Goal: Task Accomplishment & Management: Use online tool/utility

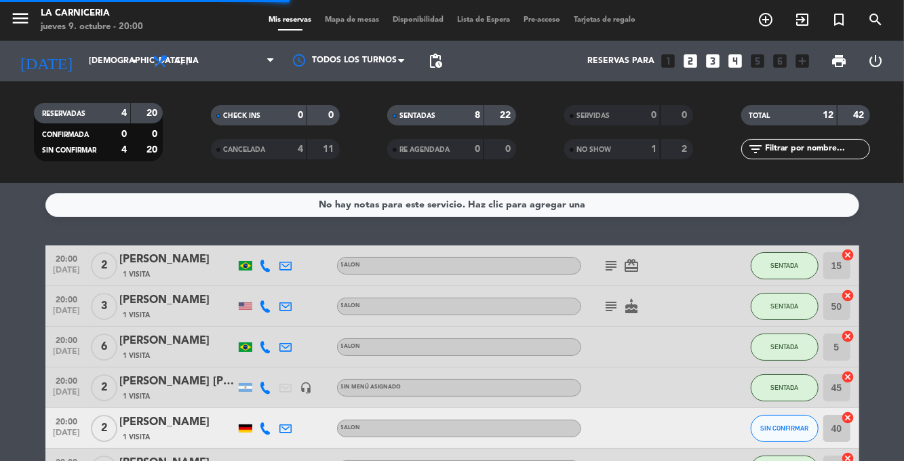
scroll to position [49, 0]
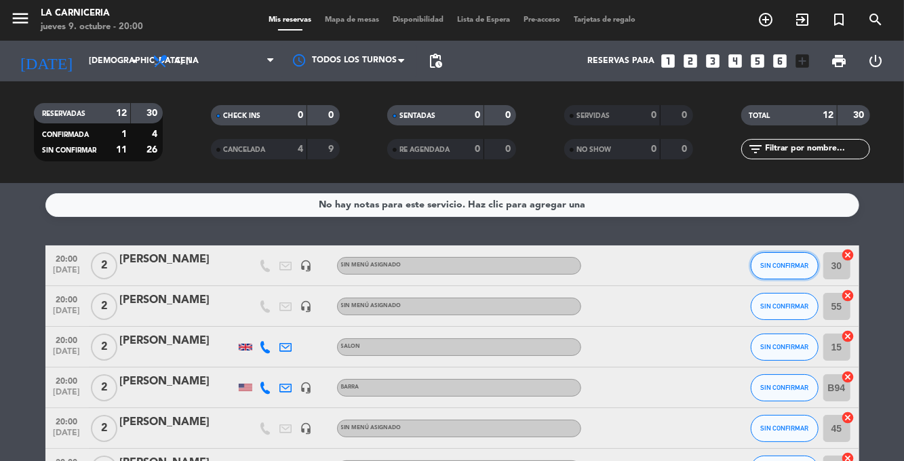
click at [782, 252] on button "SIN CONFIRMAR" at bounding box center [785, 265] width 68 height 27
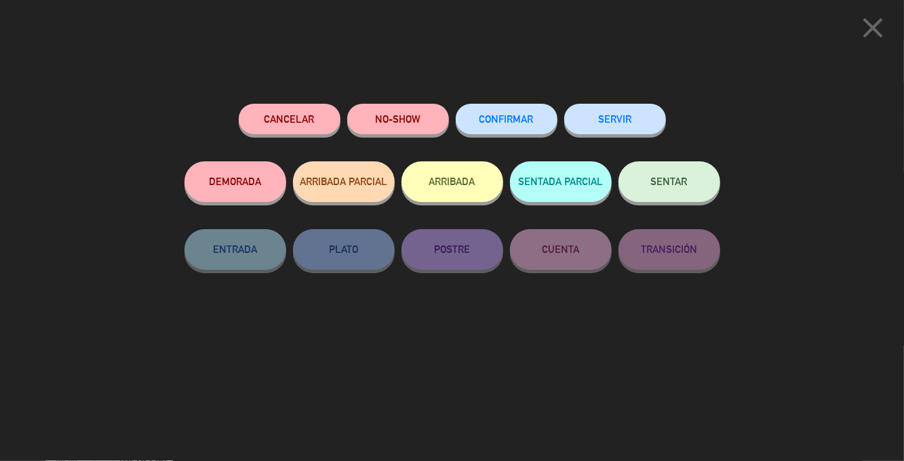
click at [671, 182] on span "SENTAR" at bounding box center [669, 182] width 37 height 12
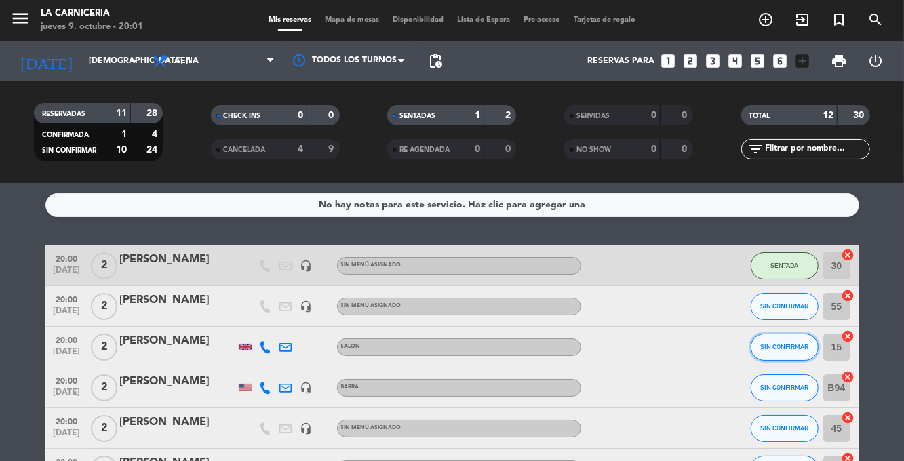
click at [781, 343] on span "SIN CONFIRMAR" at bounding box center [784, 346] width 48 height 7
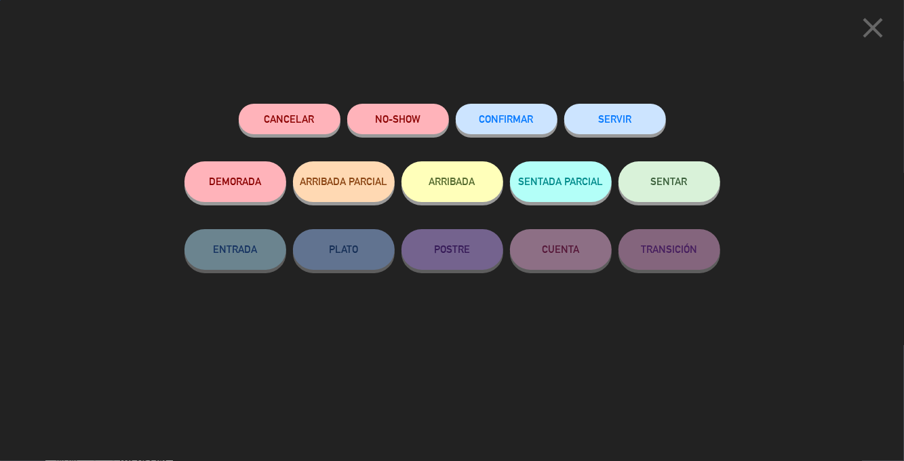
click at [680, 182] on span "SENTAR" at bounding box center [669, 182] width 37 height 12
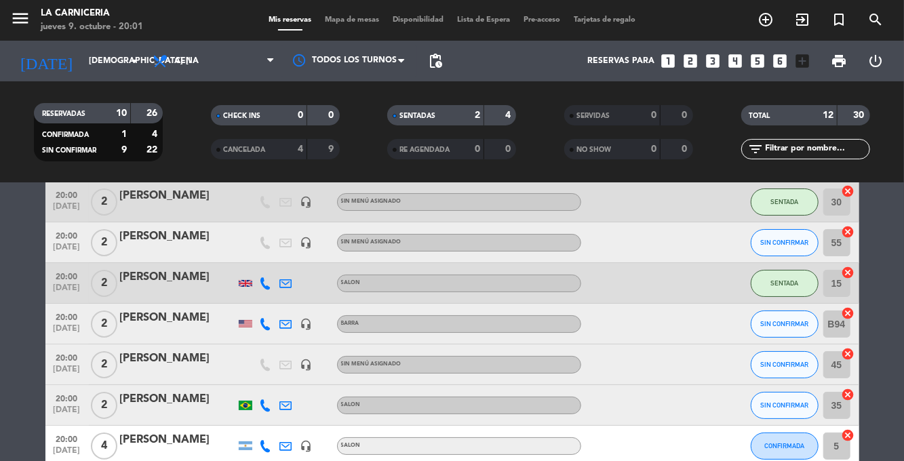
scroll to position [54, 0]
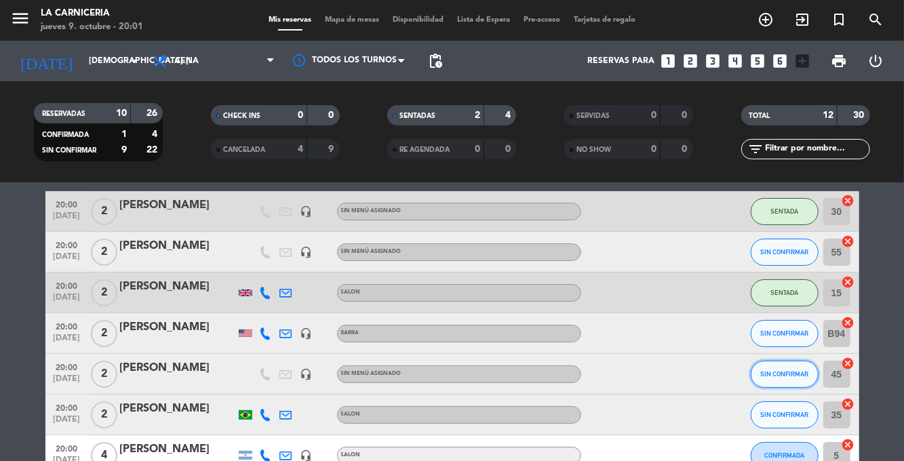
click at [787, 370] on span "SIN CONFIRMAR" at bounding box center [784, 373] width 48 height 7
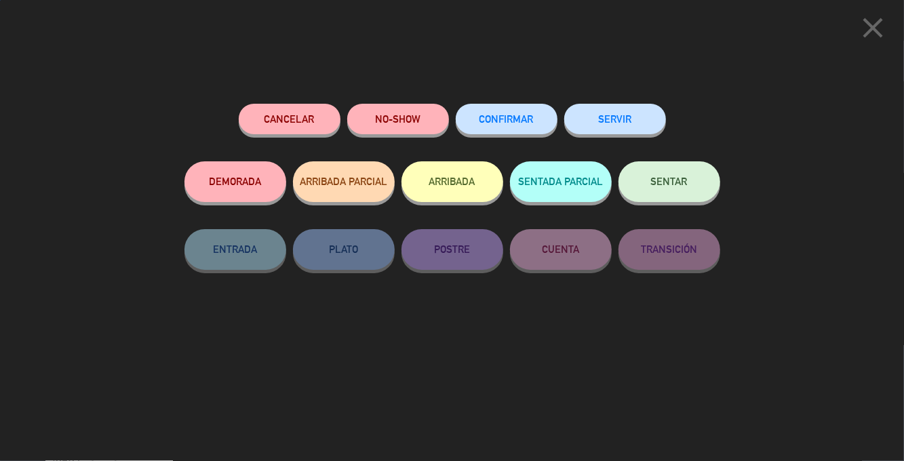
click at [677, 184] on span "SENTAR" at bounding box center [669, 182] width 37 height 12
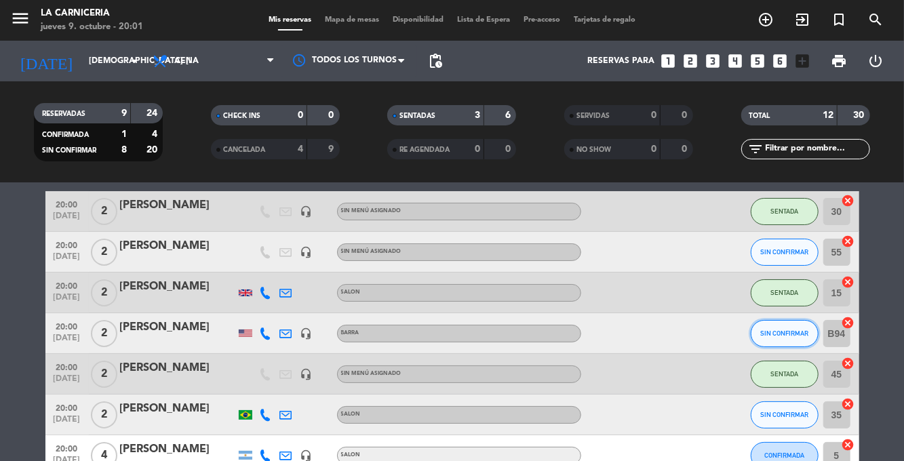
click at [787, 330] on span "SIN CONFIRMAR" at bounding box center [784, 333] width 48 height 7
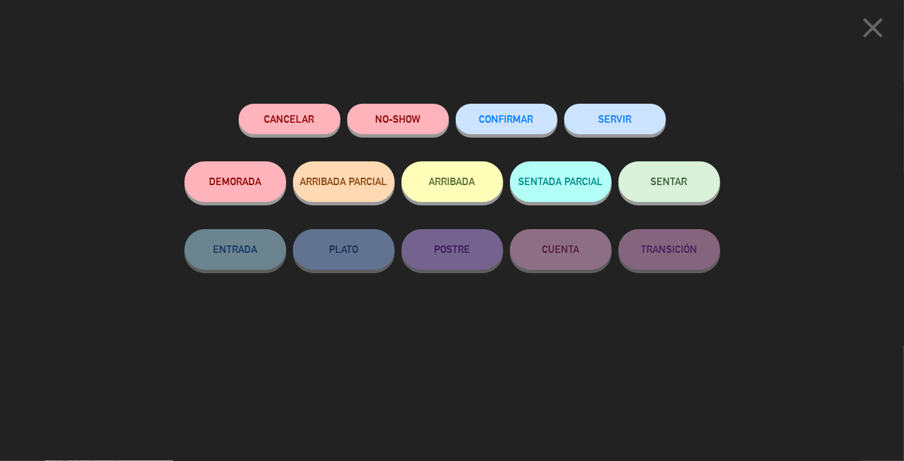
click at [678, 184] on span "SENTAR" at bounding box center [669, 182] width 37 height 12
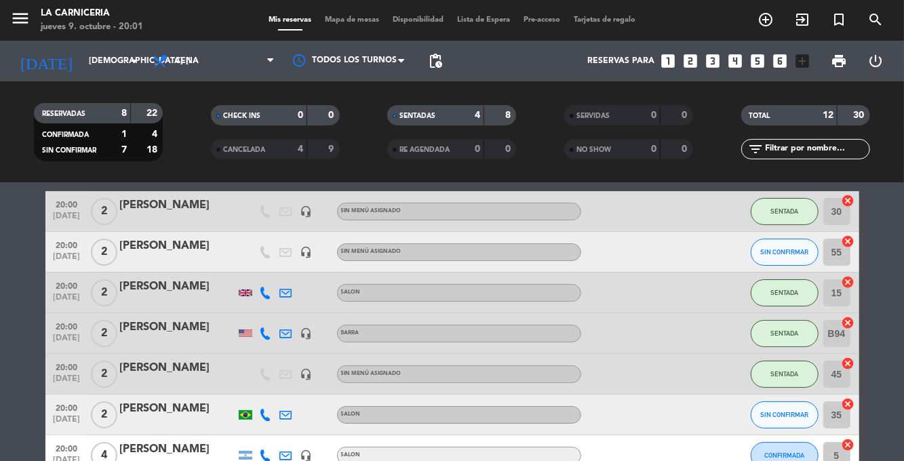
click at [172, 441] on div "[PERSON_NAME]" at bounding box center [177, 450] width 115 height 18
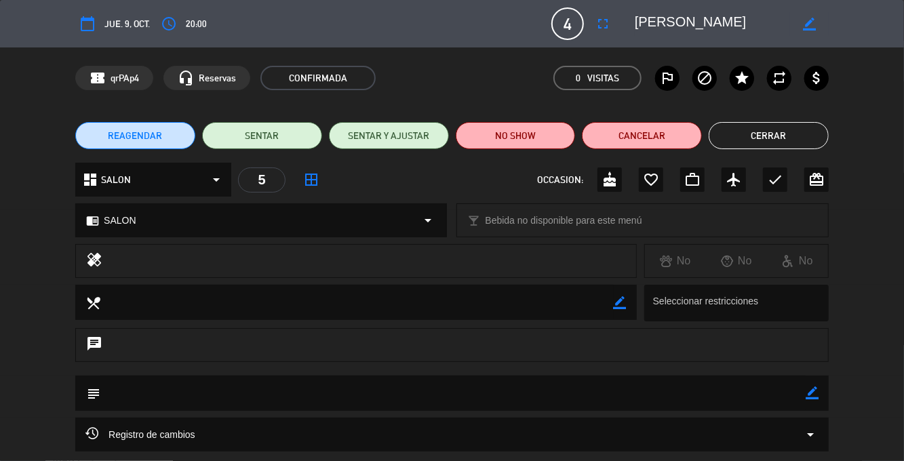
click at [774, 126] on button "Cerrar" at bounding box center [769, 135] width 120 height 27
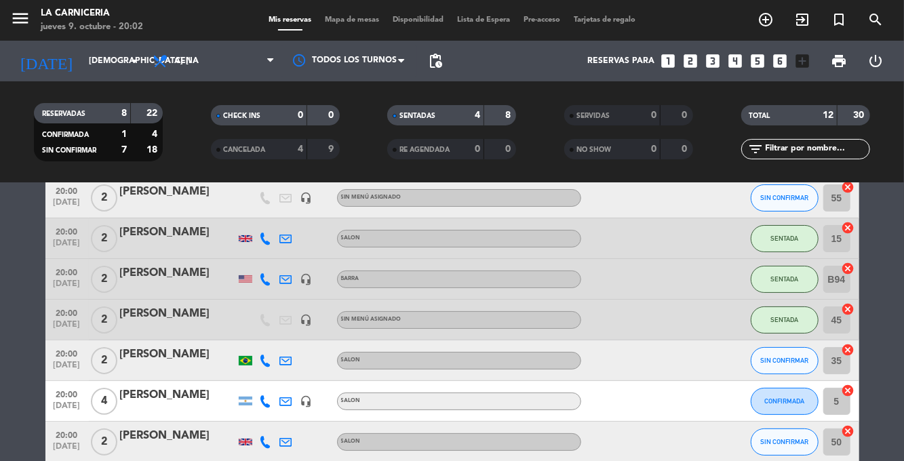
scroll to position [111, 0]
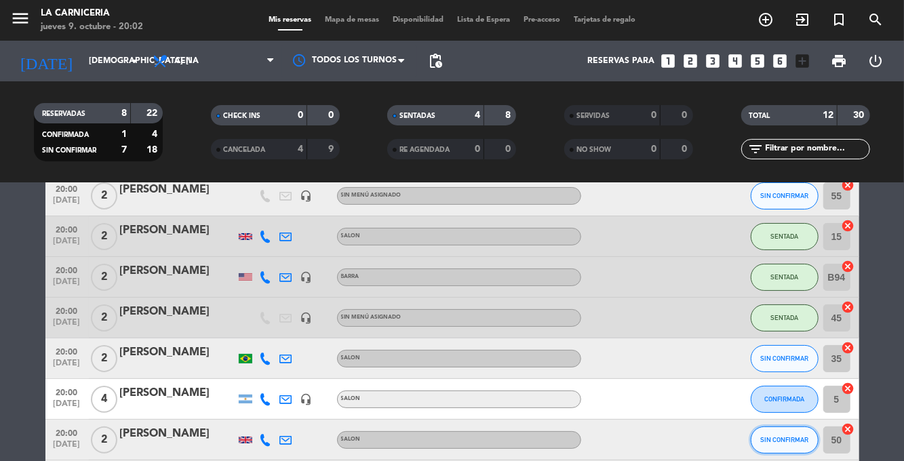
click at [793, 436] on span "SIN CONFIRMAR" at bounding box center [784, 439] width 48 height 7
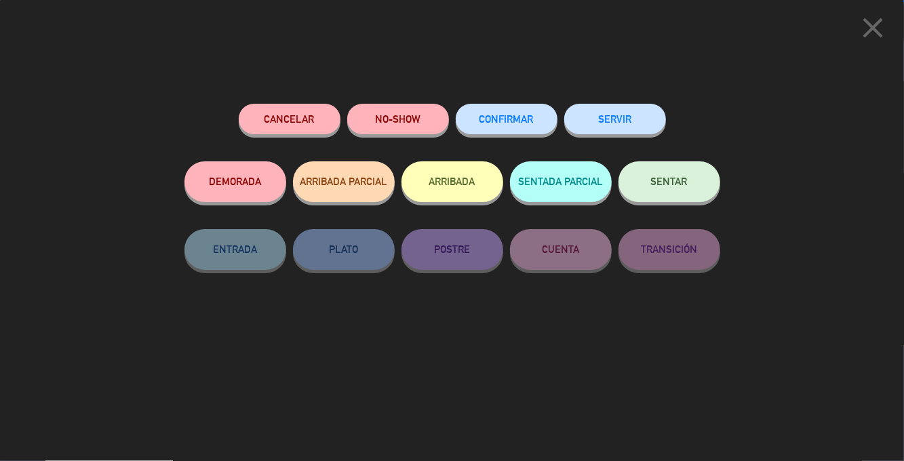
click at [669, 191] on button "SENTAR" at bounding box center [669, 181] width 102 height 41
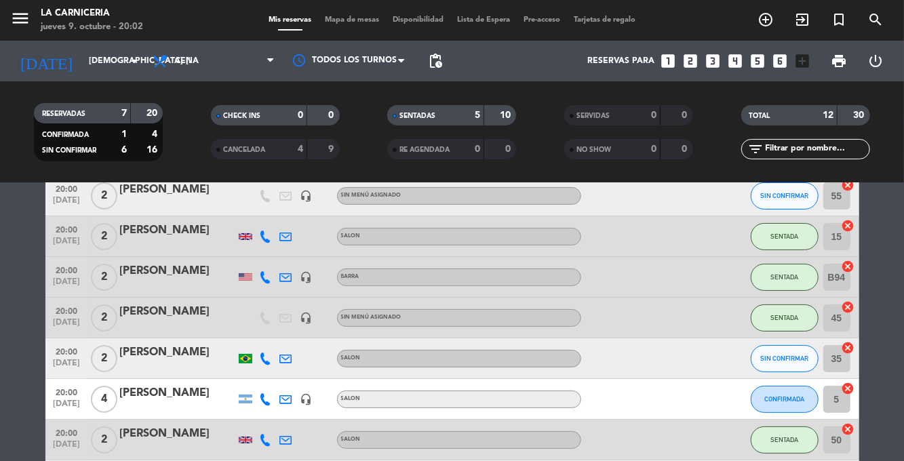
click at [145, 385] on div "[PERSON_NAME]" at bounding box center [177, 394] width 115 height 18
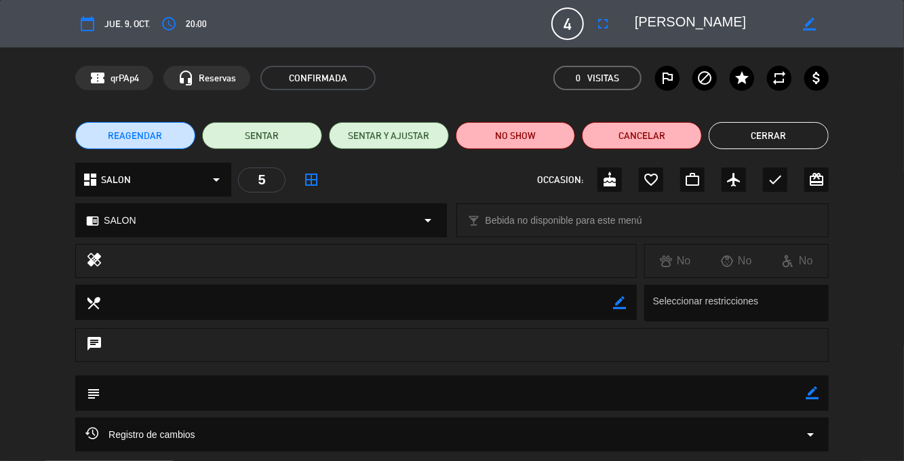
click at [601, 33] on button "fullscreen" at bounding box center [603, 24] width 24 height 24
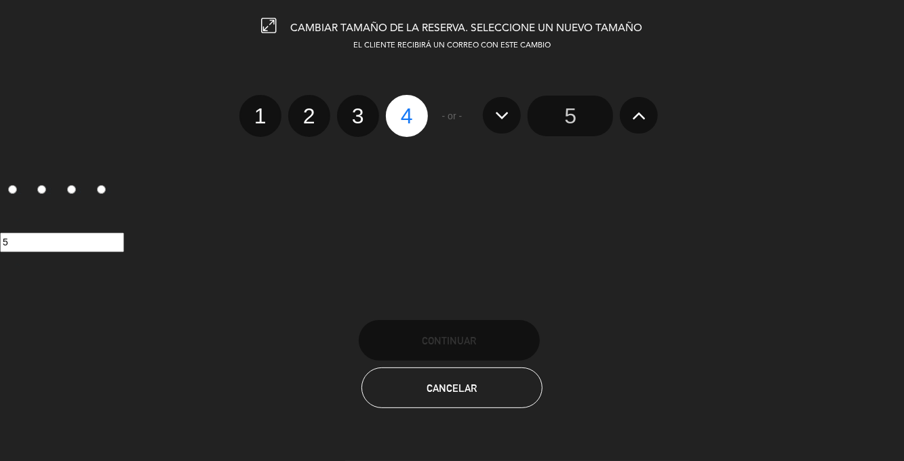
click at [315, 118] on label "2" at bounding box center [309, 116] width 42 height 42
click at [312, 109] on input "2" at bounding box center [307, 104] width 9 height 9
radio input "true"
radio input "false"
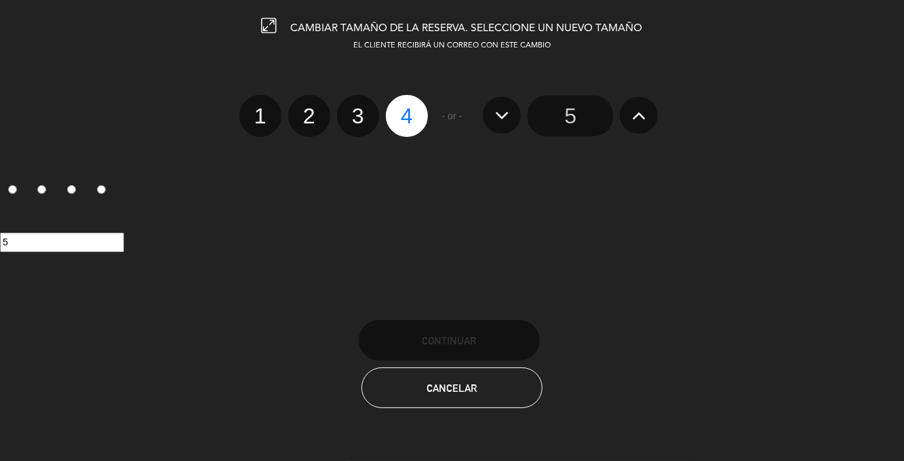
radio input "false"
radio input "true"
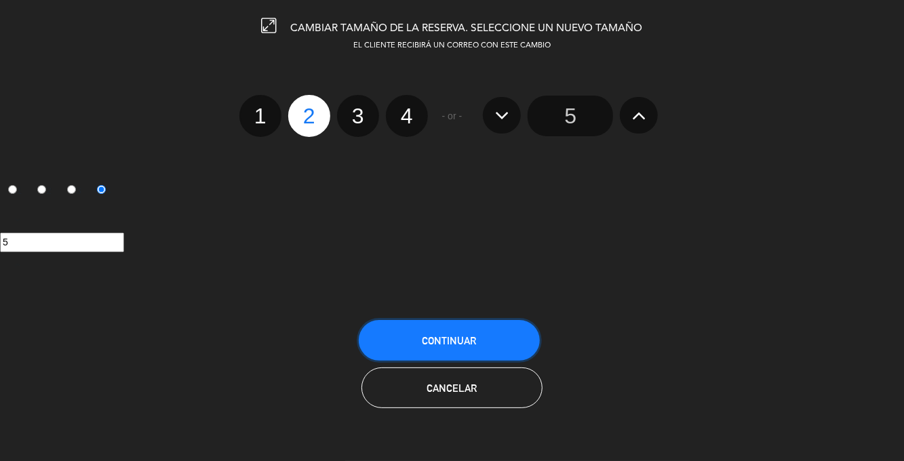
click at [475, 339] on span "Continuar" at bounding box center [449, 341] width 54 height 12
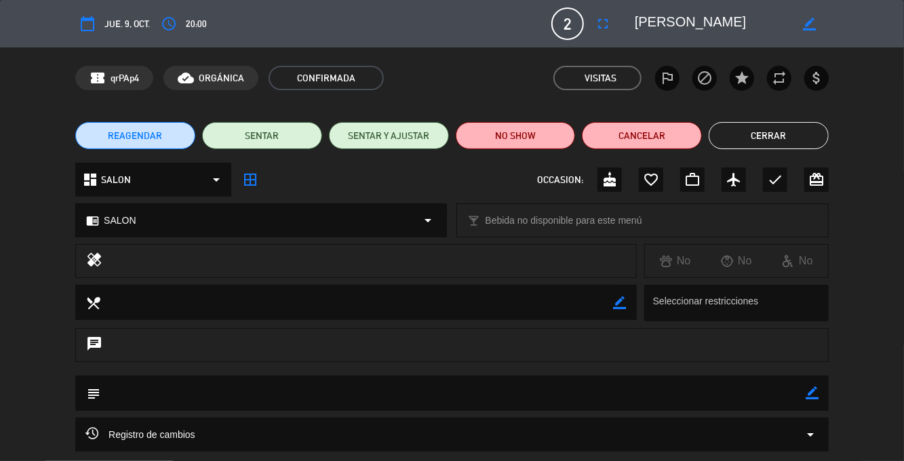
click at [786, 139] on button "Cerrar" at bounding box center [769, 135] width 120 height 27
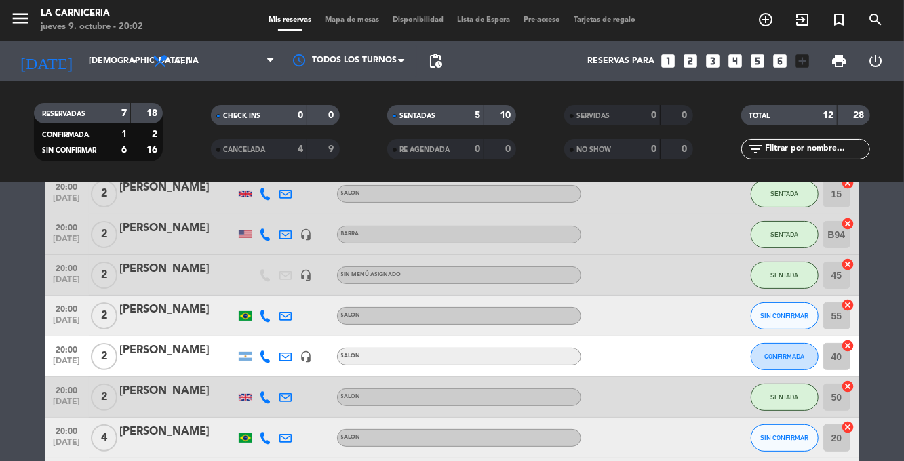
scroll to position [156, 0]
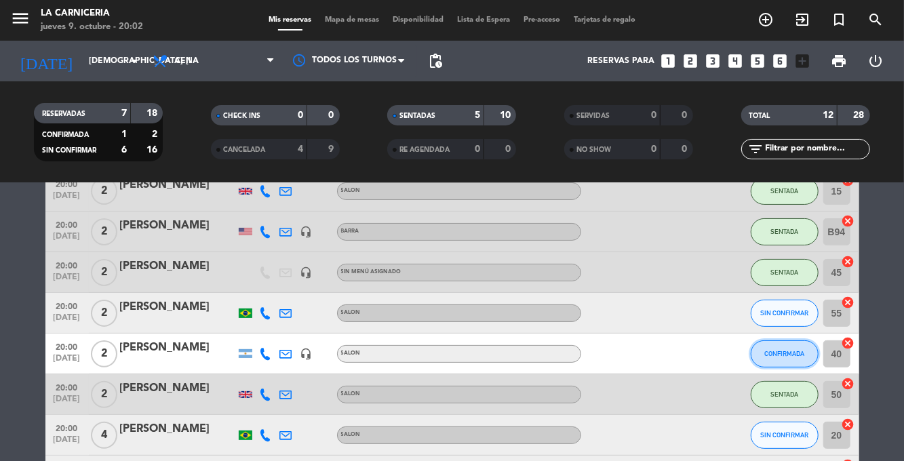
click at [797, 350] on span "CONFIRMADA" at bounding box center [784, 353] width 40 height 7
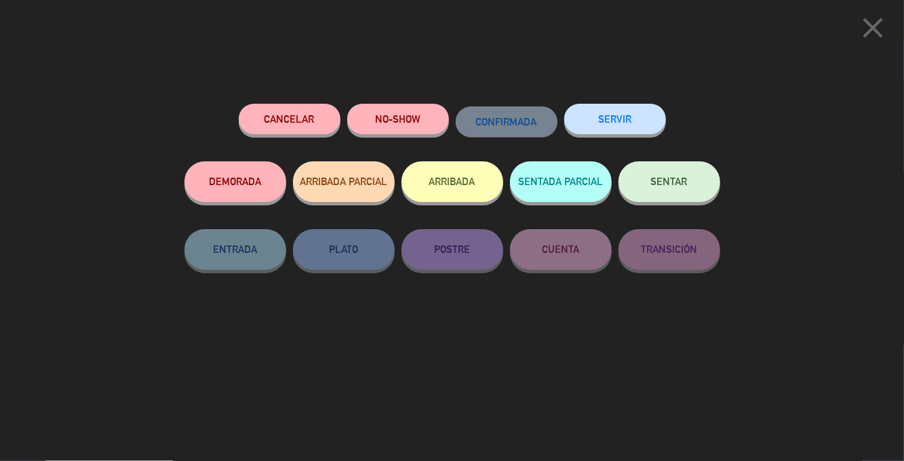
click at [682, 184] on span "SENTAR" at bounding box center [669, 182] width 37 height 12
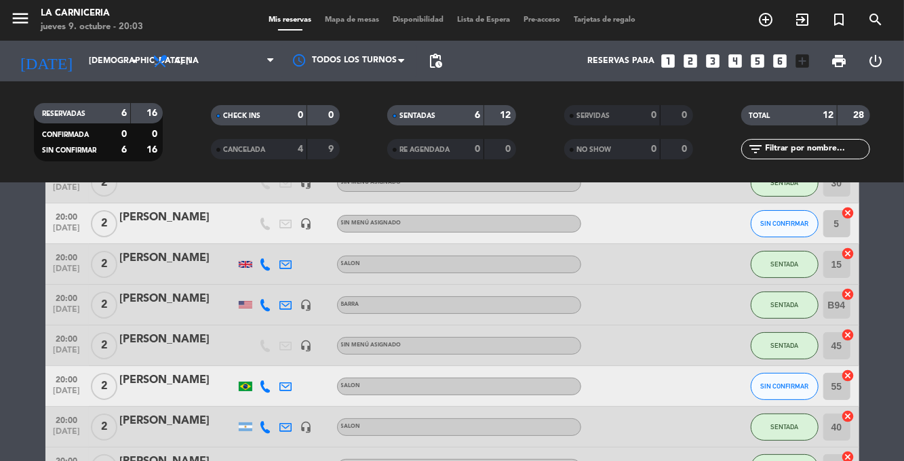
scroll to position [56, 0]
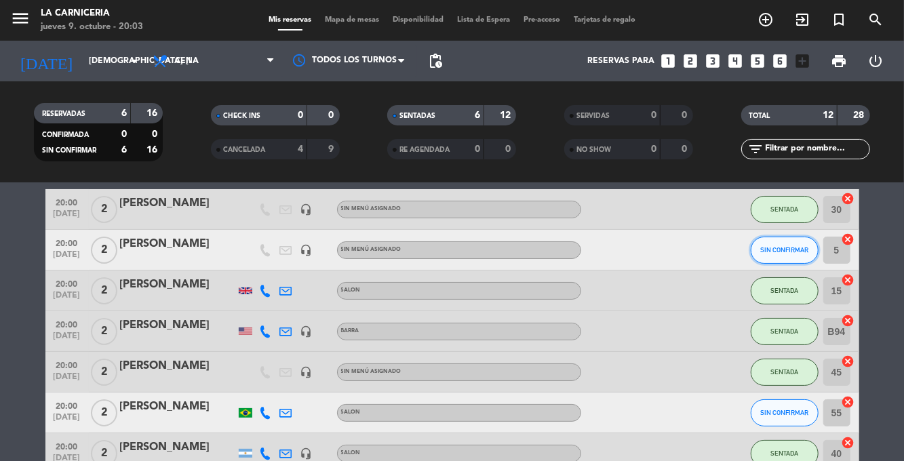
click at [803, 246] on span "SIN CONFIRMAR" at bounding box center [784, 249] width 48 height 7
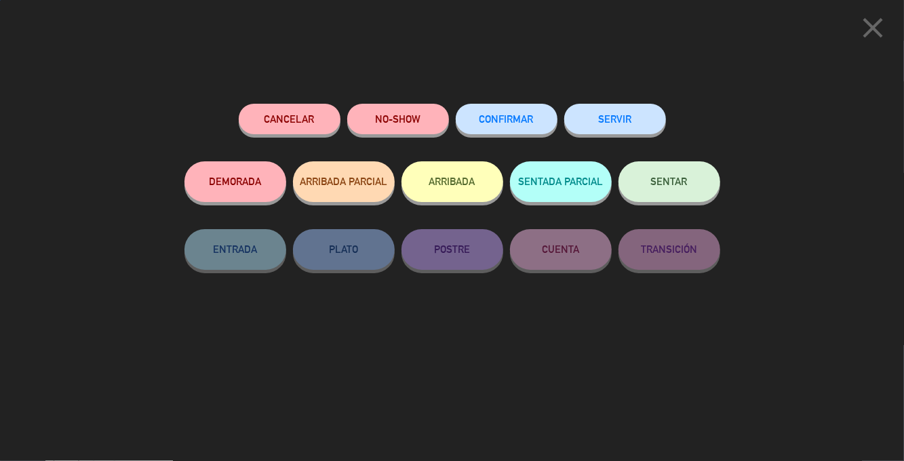
click at [684, 199] on button "SENTAR" at bounding box center [669, 181] width 102 height 41
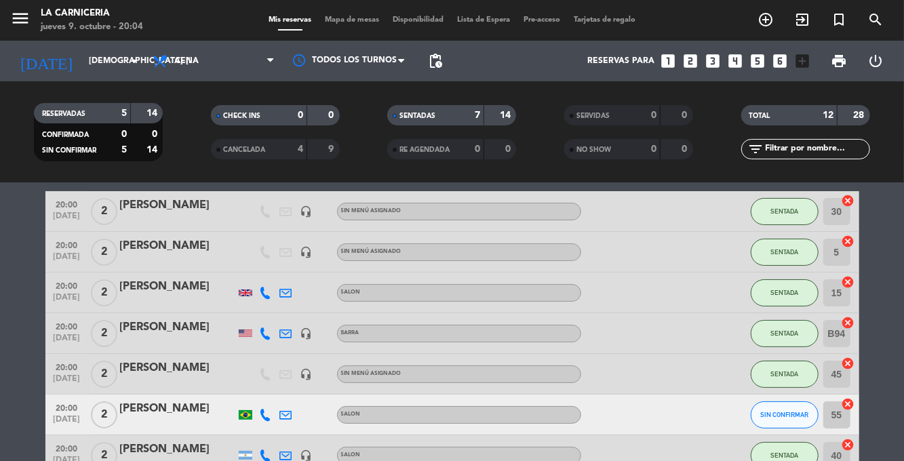
scroll to position [31, 0]
